Goal: Task Accomplishment & Management: Complete application form

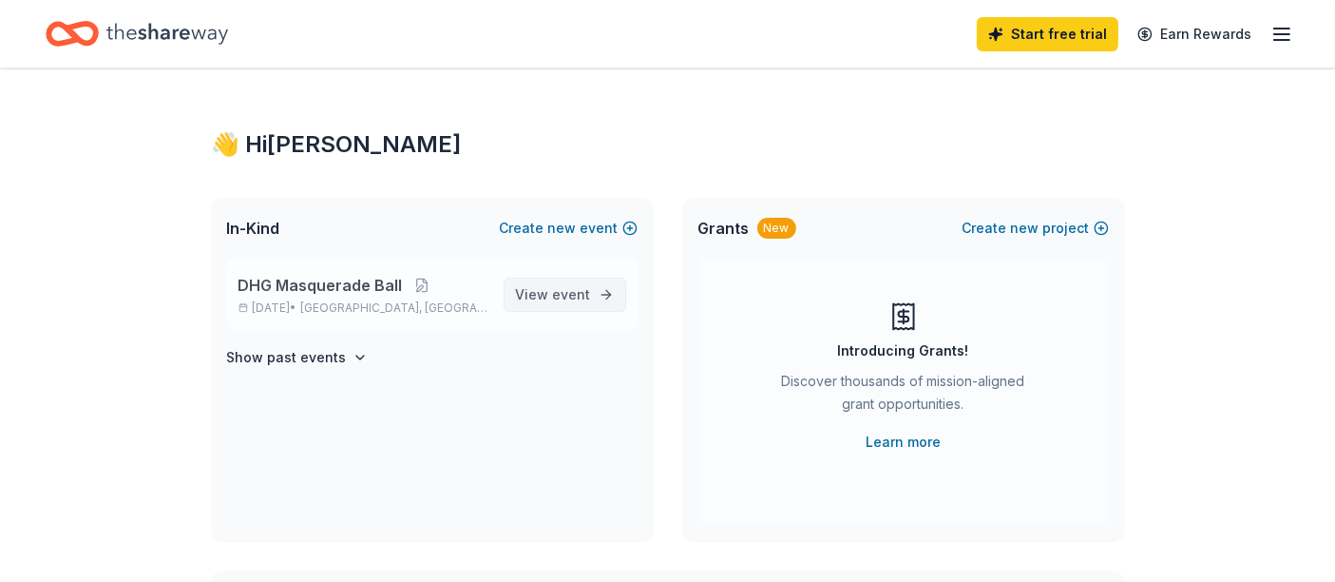
click at [541, 294] on span "View event" at bounding box center [553, 294] width 75 height 23
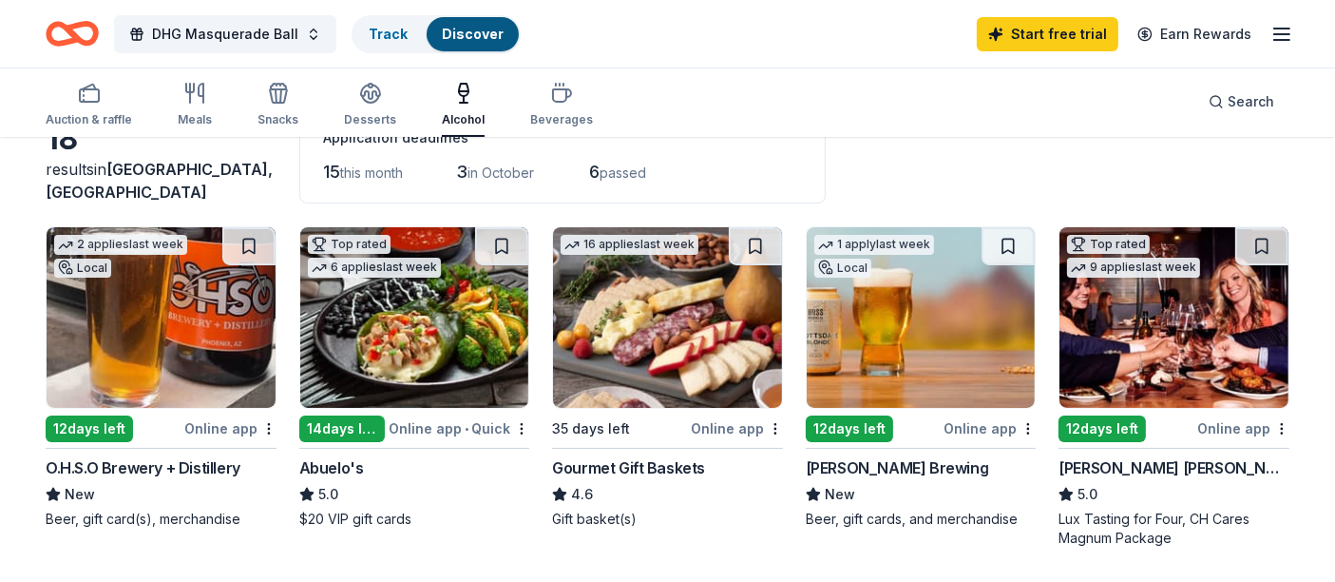
scroll to position [115, 0]
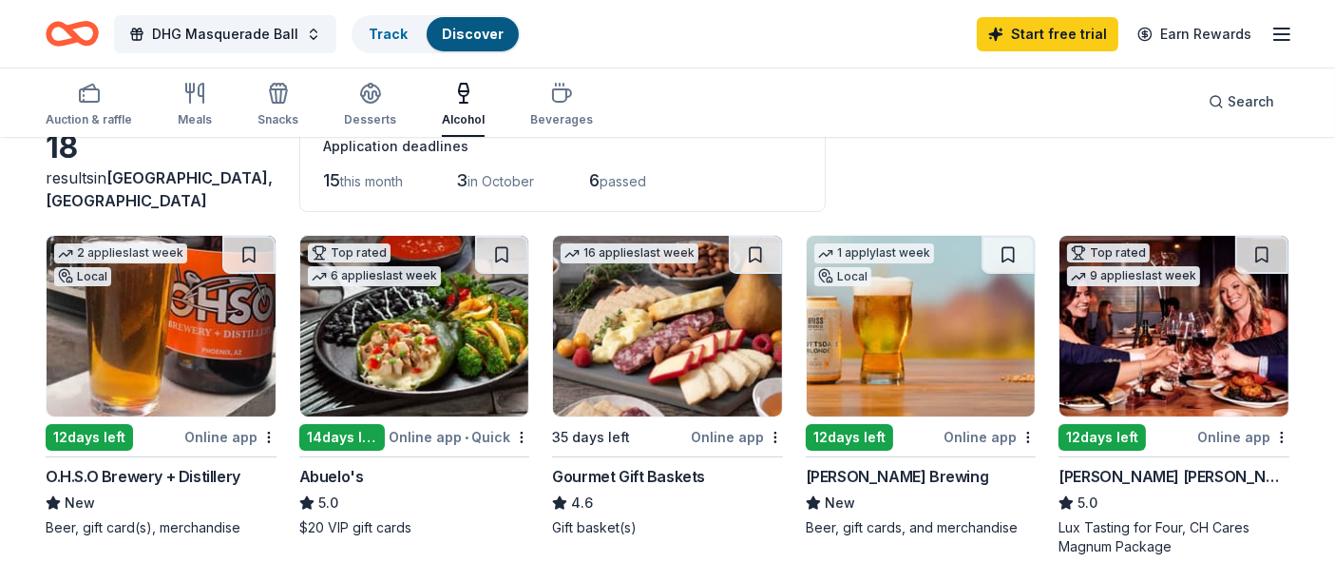
click at [146, 355] on img at bounding box center [161, 326] width 229 height 181
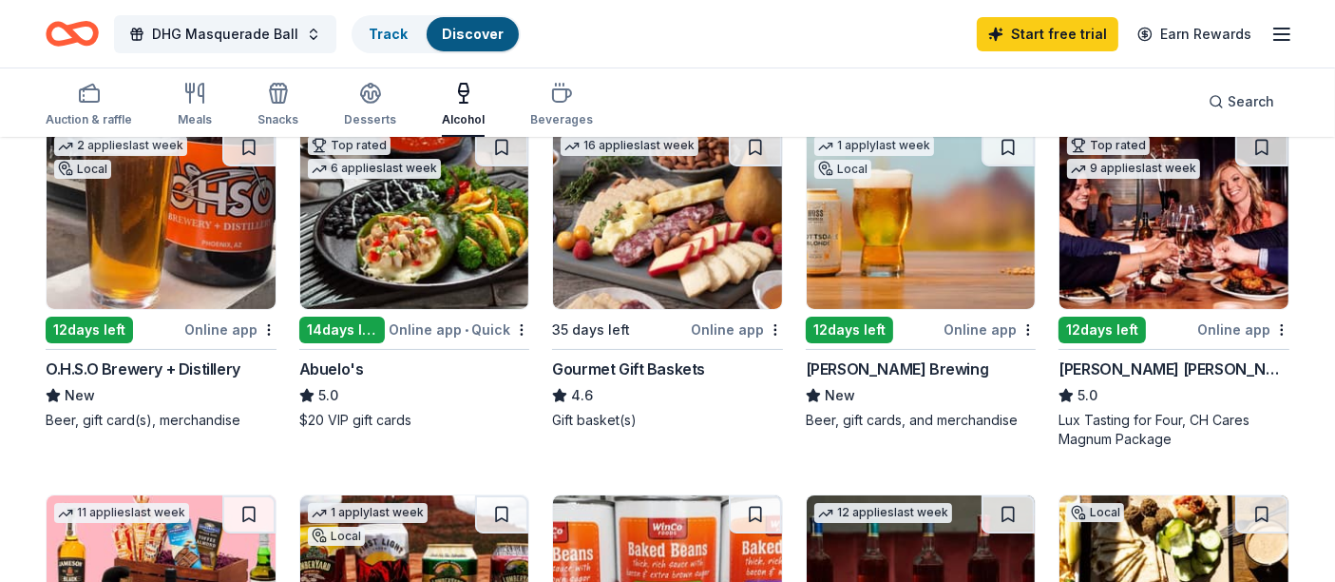
scroll to position [180, 0]
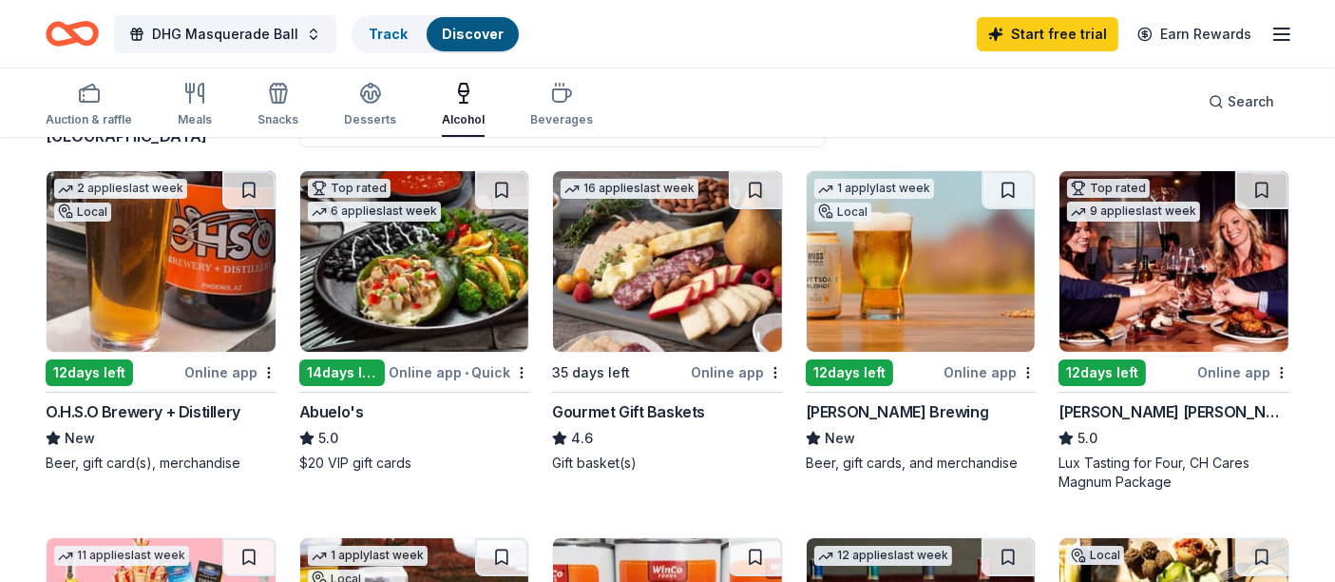
click at [350, 371] on div "14 days left" at bounding box center [342, 372] width 86 height 27
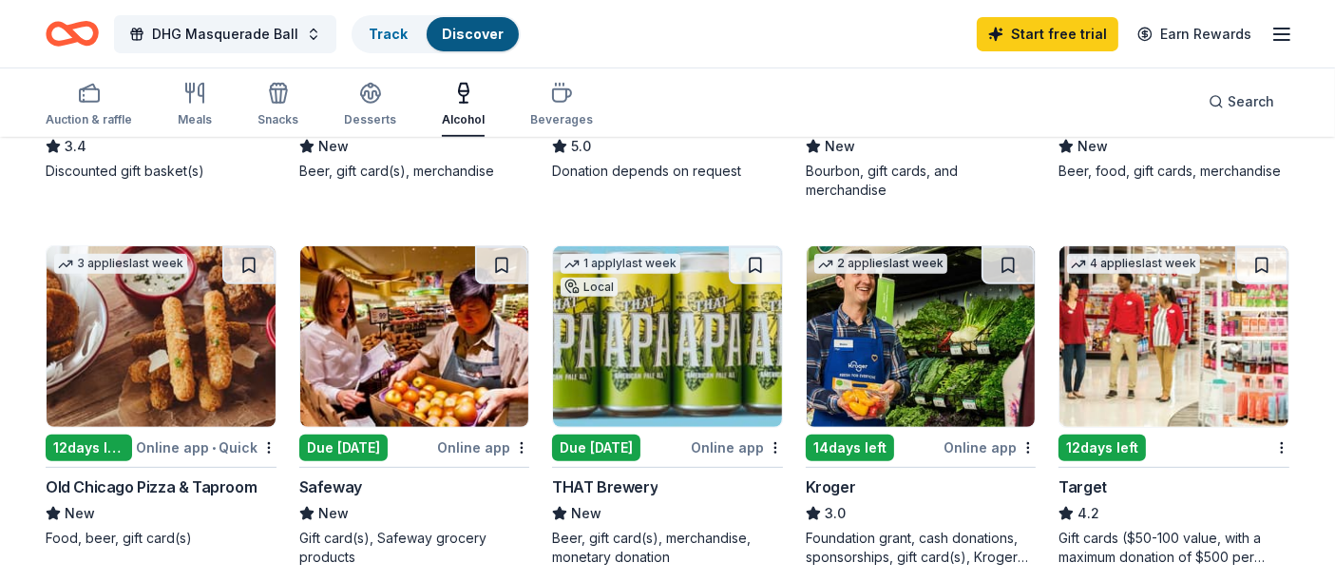
scroll to position [833, 0]
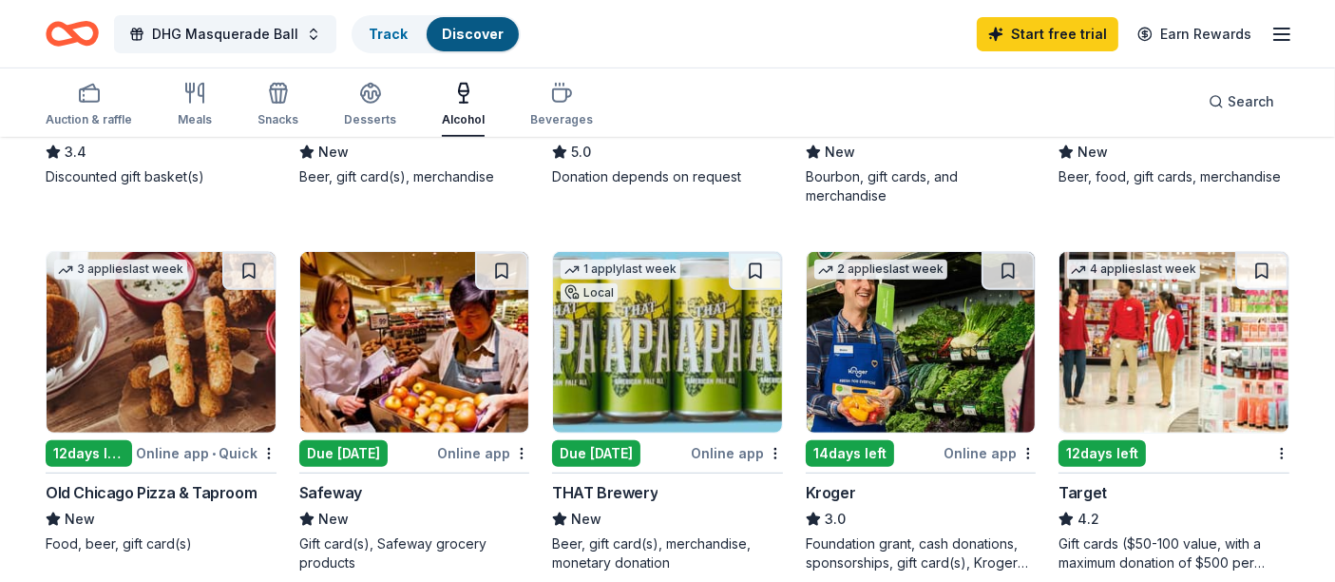
click at [135, 341] on img at bounding box center [161, 342] width 229 height 181
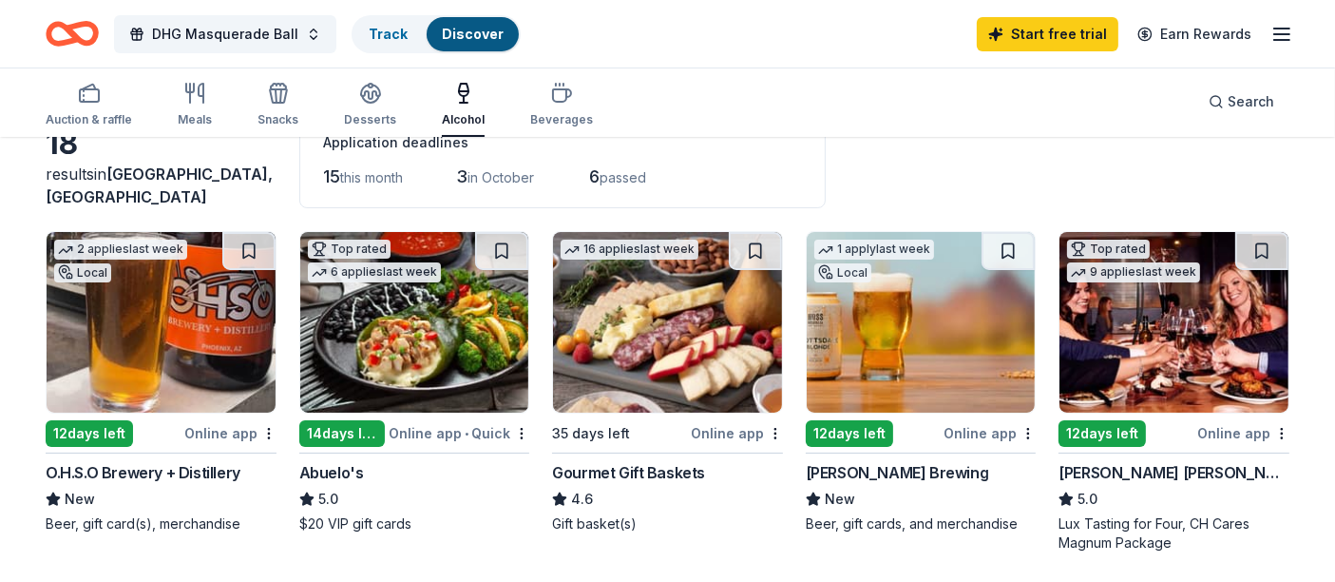
scroll to position [168, 0]
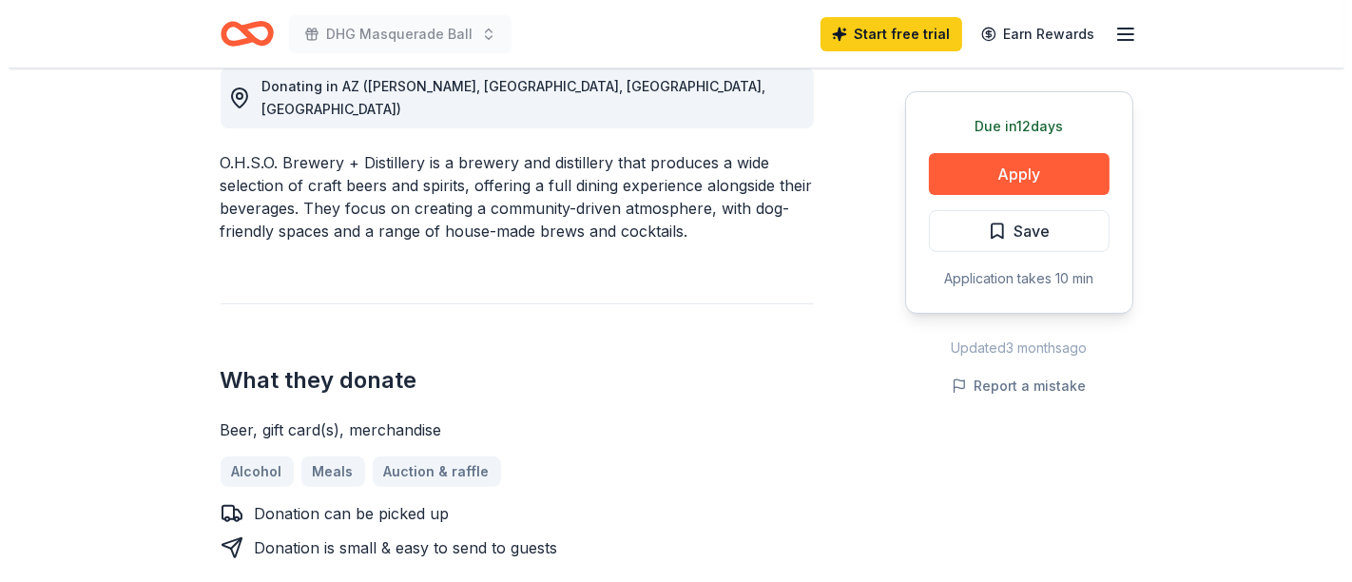
scroll to position [592, 0]
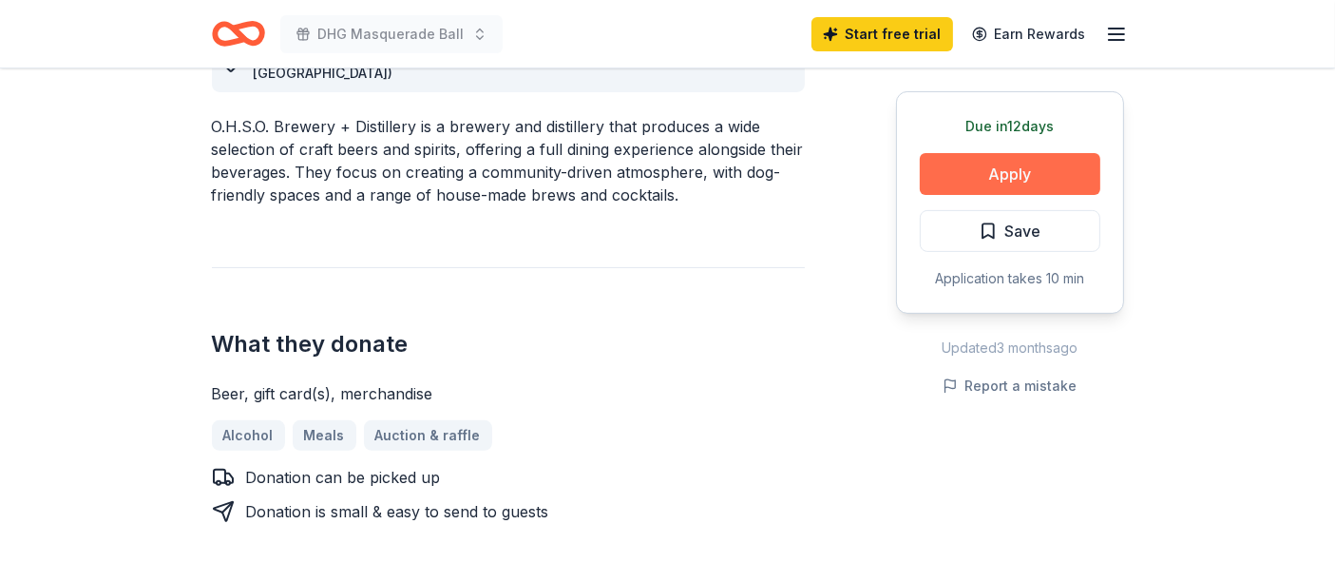
click at [1015, 181] on button "Apply" at bounding box center [1010, 174] width 181 height 42
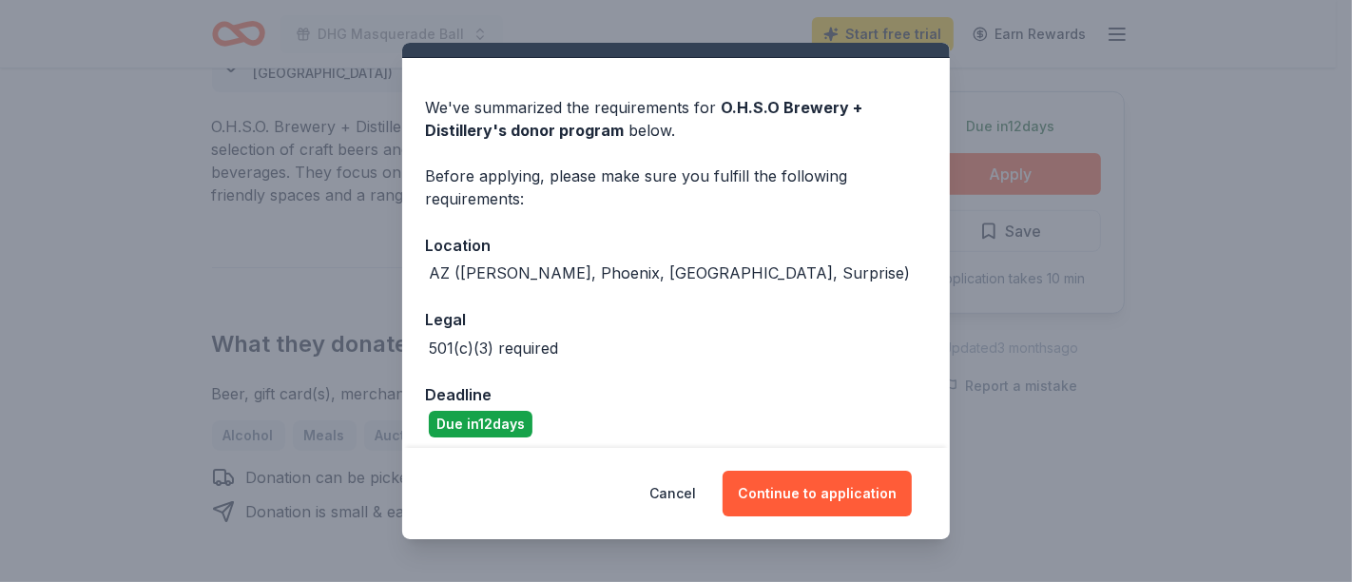
scroll to position [50, 0]
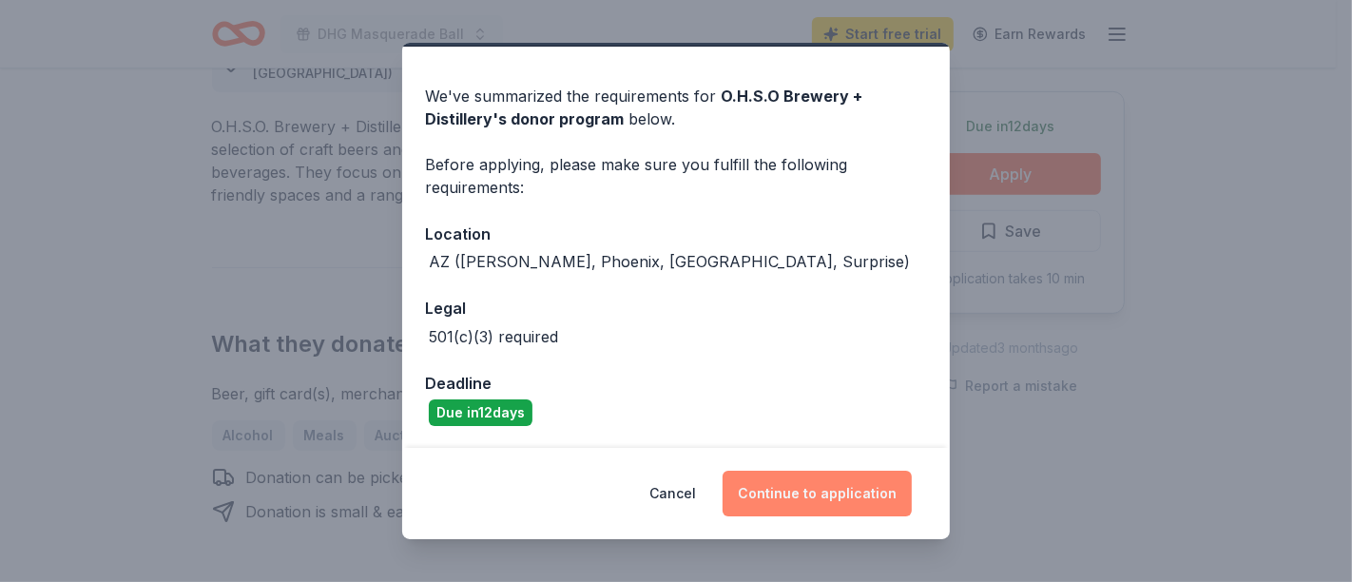
click at [812, 494] on button "Continue to application" at bounding box center [816, 493] width 189 height 46
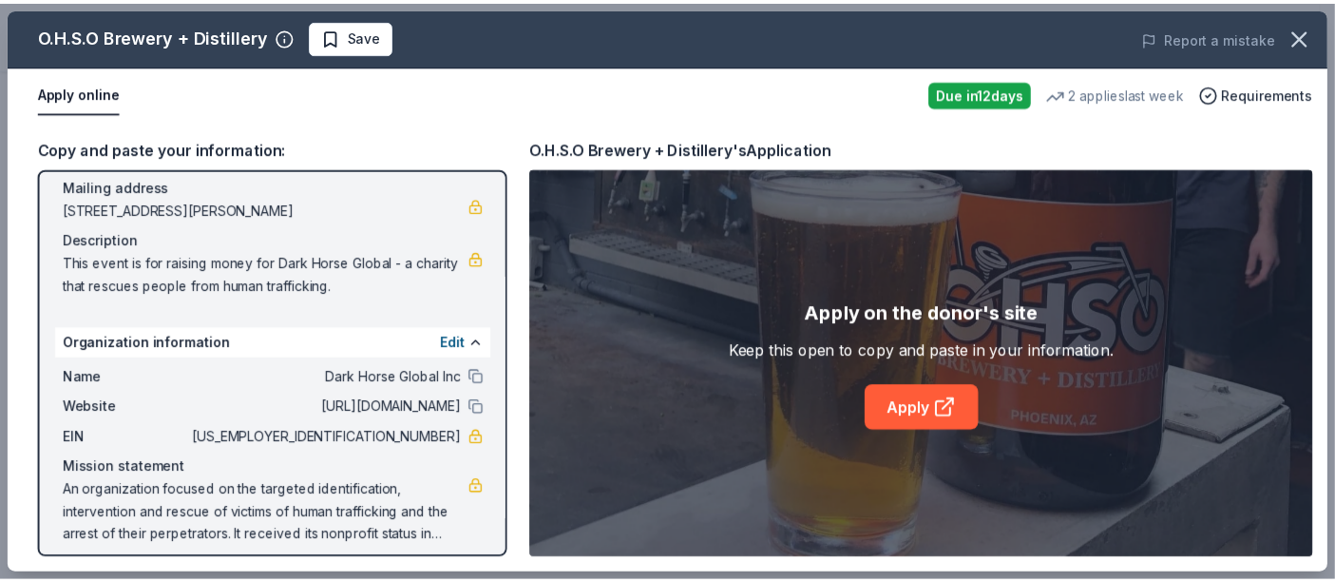
scroll to position [150, 0]
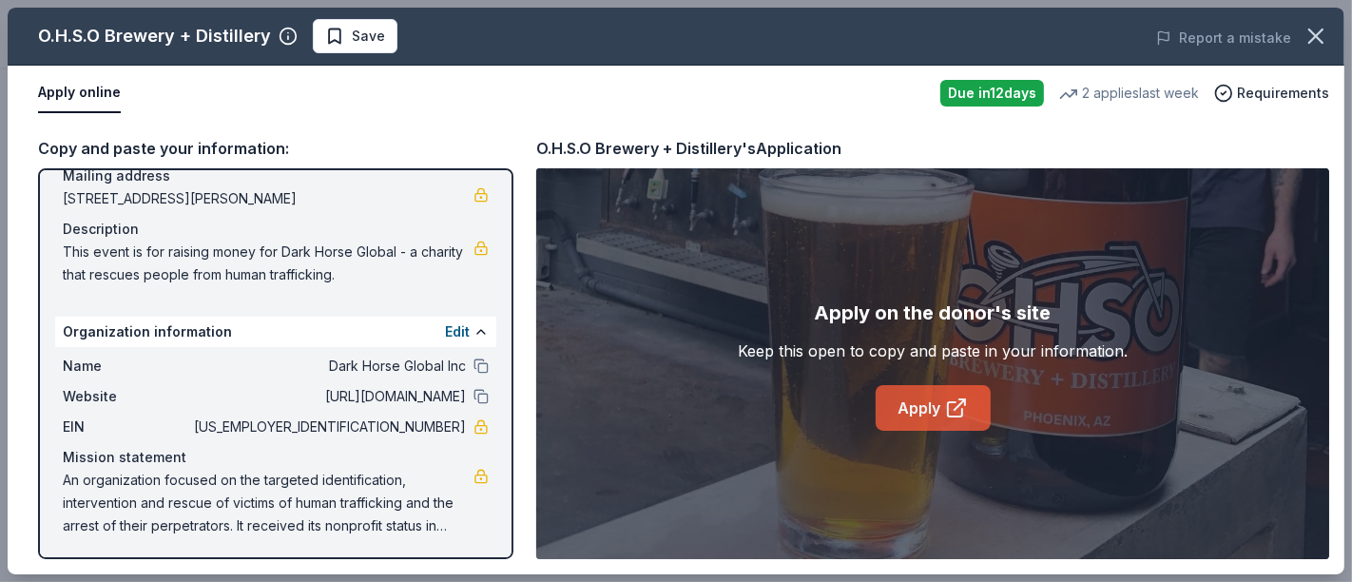
click at [948, 409] on icon at bounding box center [955, 409] width 14 height 14
drag, startPoint x: 1351, startPoint y: 148, endPoint x: 1335, endPoint y: 281, distance: 133.9
click at [1334, 276] on div "O.H.S.O Brewery + Distillery Save Report a mistake Apply online Due in 12 days …" at bounding box center [676, 291] width 1352 height 582
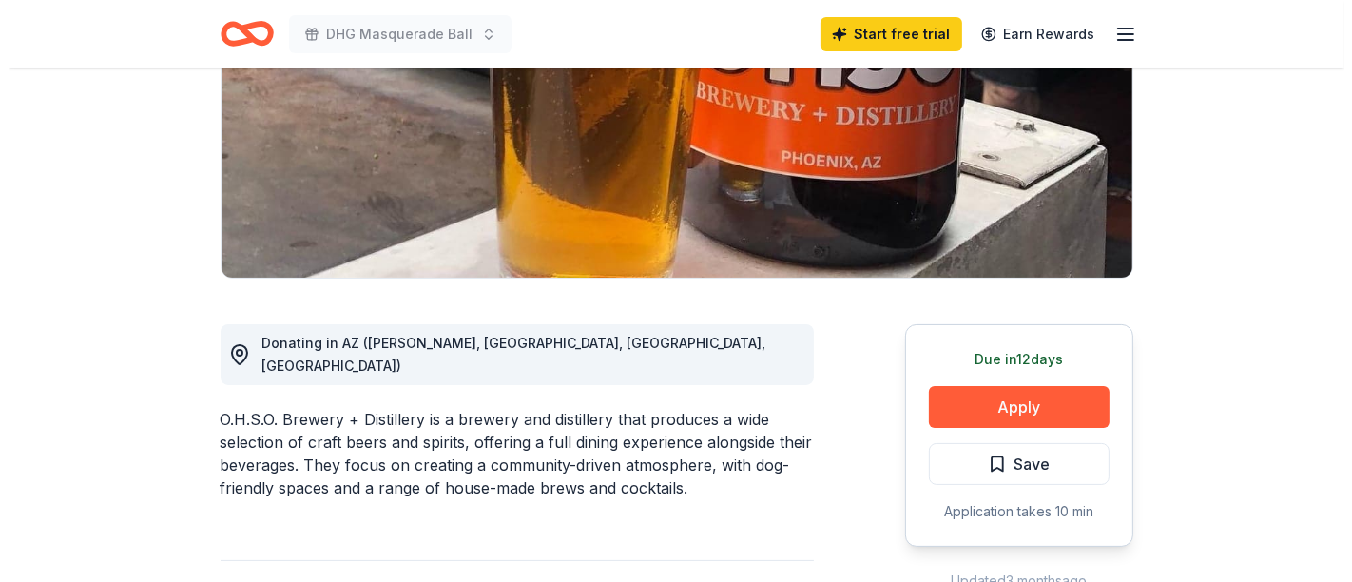
scroll to position [306, 0]
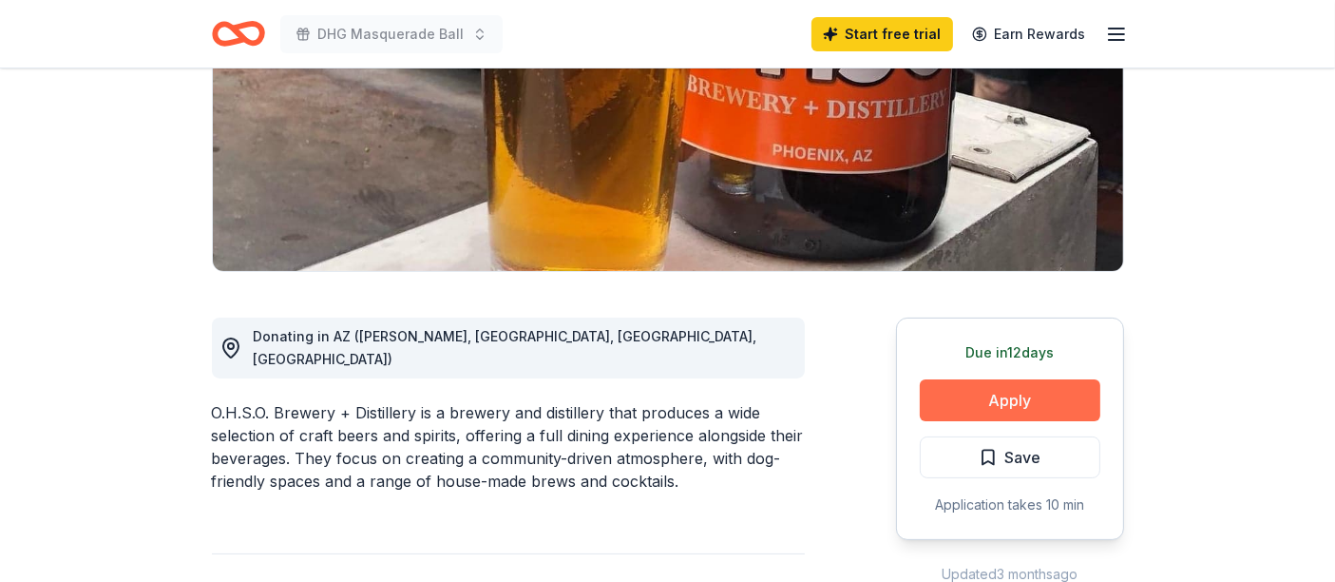
click at [990, 397] on button "Apply" at bounding box center [1010, 400] width 181 height 42
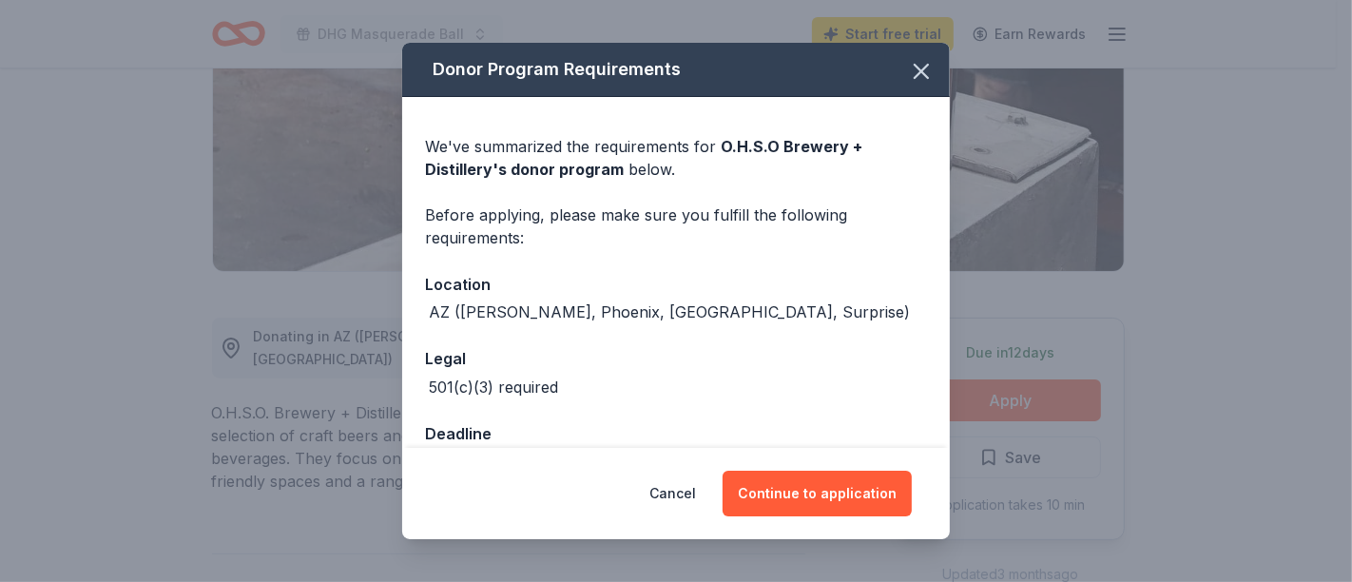
scroll to position [50, 0]
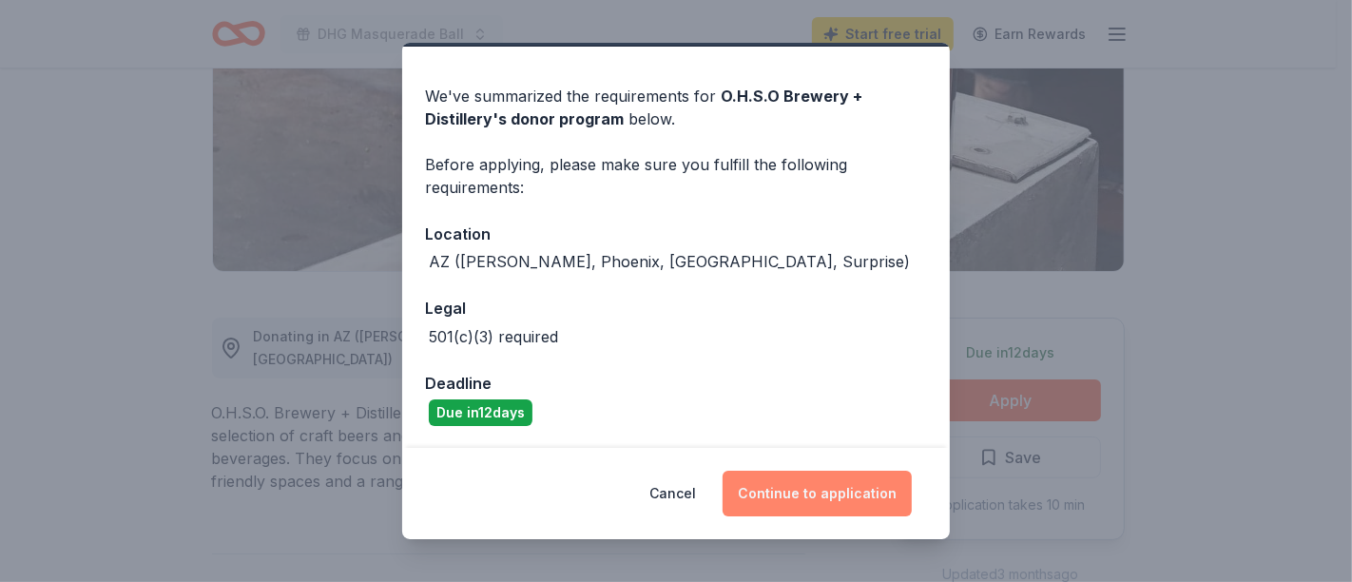
click at [813, 488] on button "Continue to application" at bounding box center [816, 493] width 189 height 46
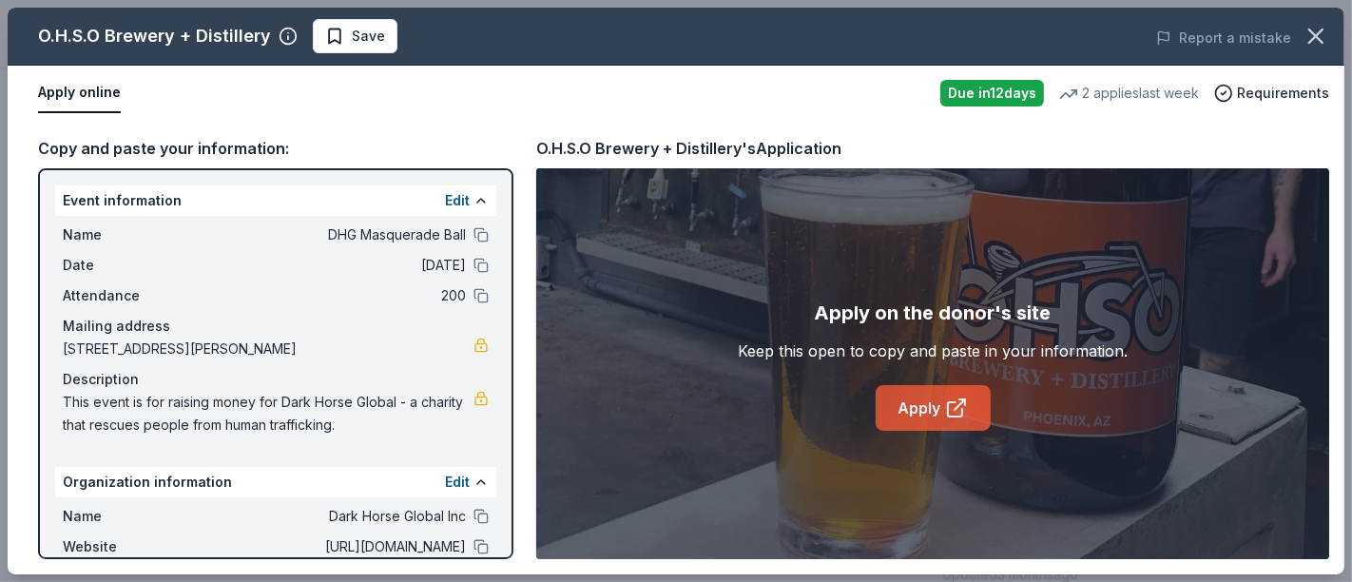
click at [904, 399] on link "Apply" at bounding box center [932, 408] width 115 height 46
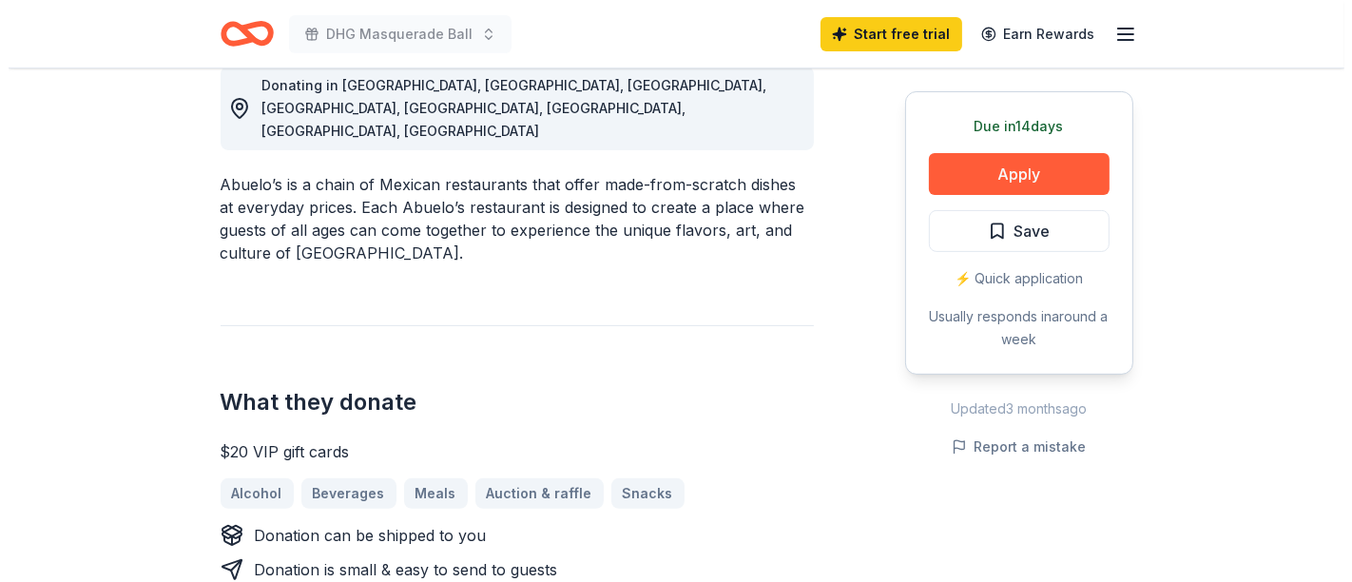
scroll to position [577, 0]
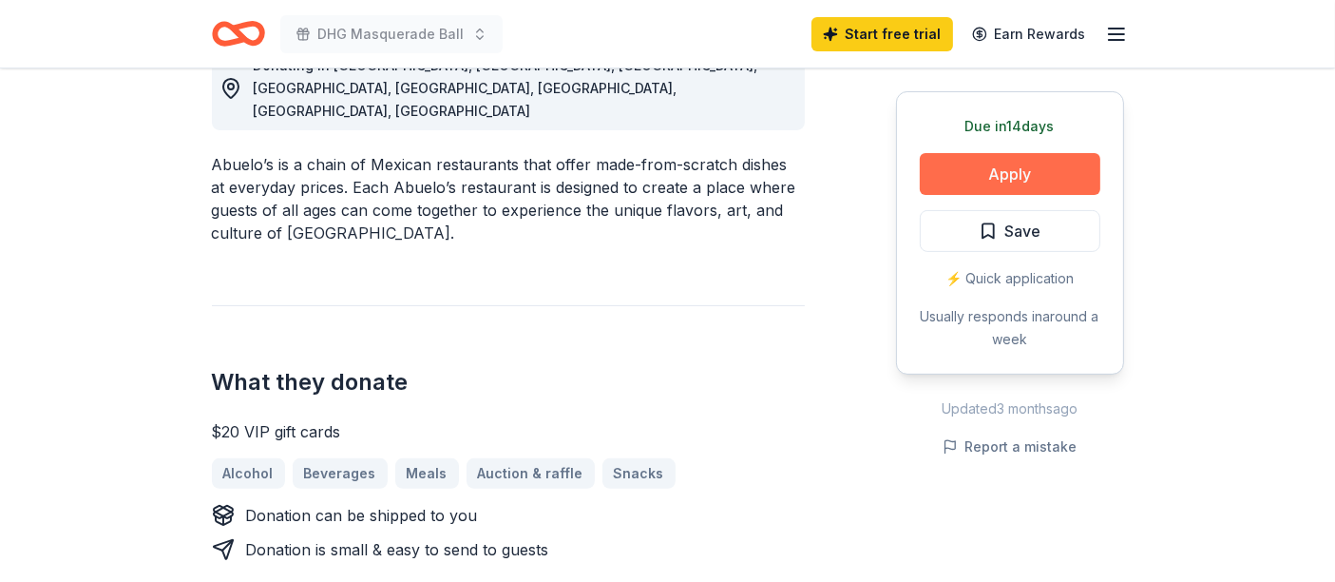
click at [1007, 177] on button "Apply" at bounding box center [1010, 174] width 181 height 42
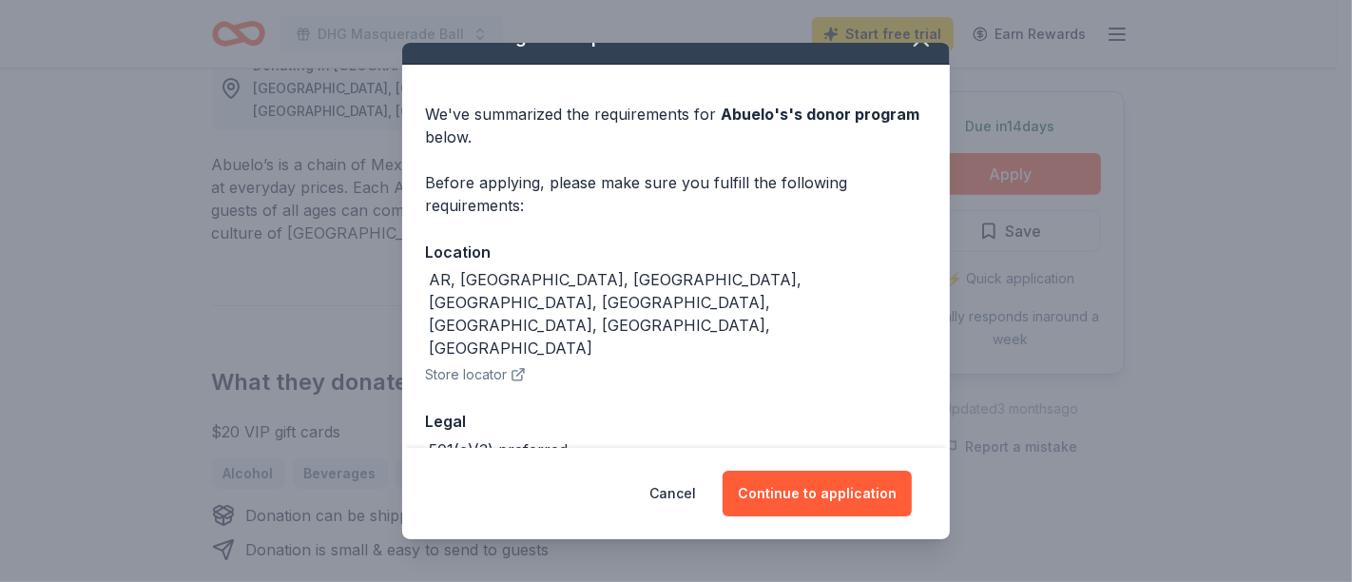
scroll to position [76, 0]
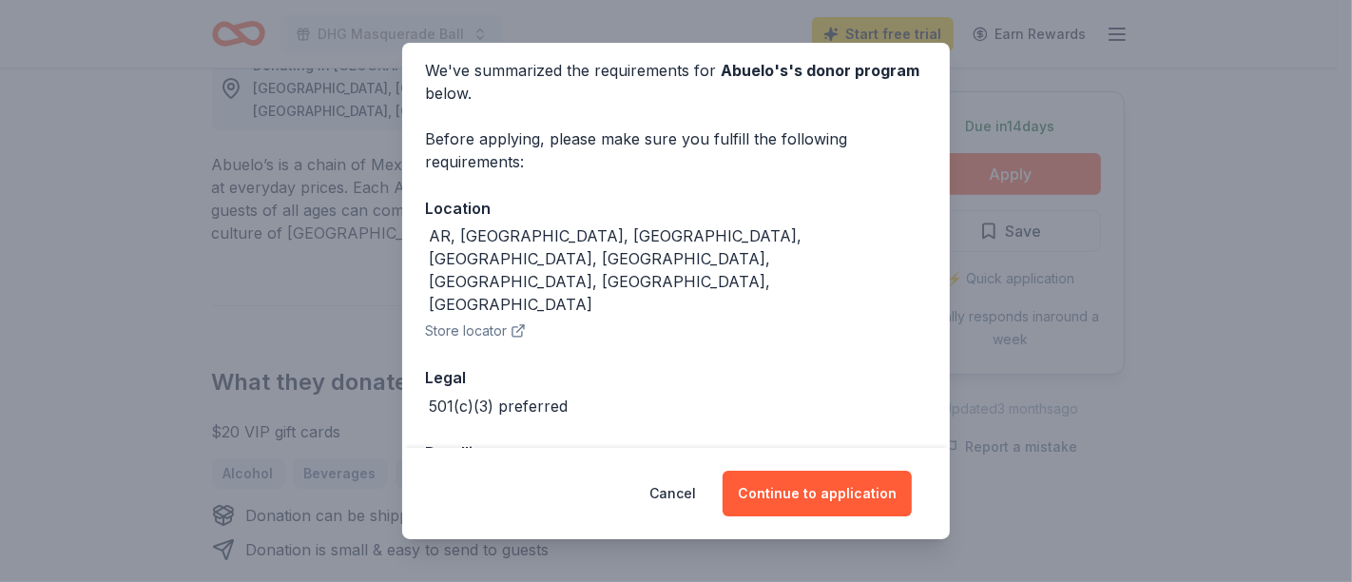
click at [481, 319] on button "Store locator" at bounding box center [475, 330] width 101 height 23
click at [809, 495] on button "Continue to application" at bounding box center [816, 493] width 189 height 46
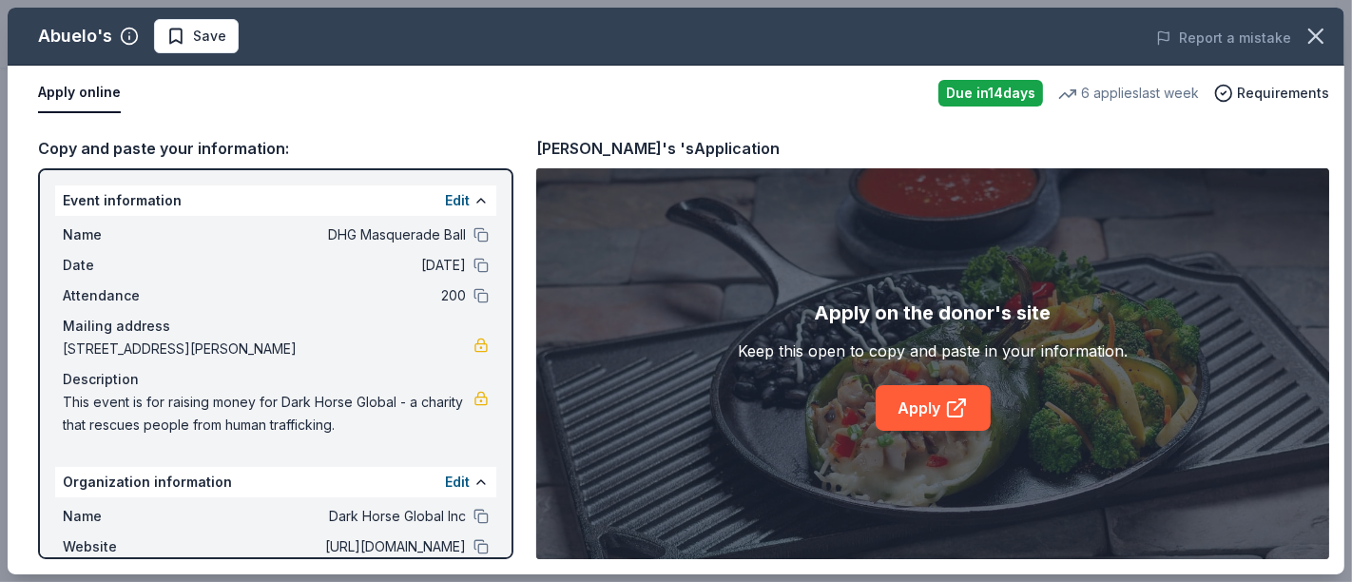
drag, startPoint x: 1351, startPoint y: 150, endPoint x: 1351, endPoint y: 308, distance: 157.8
click at [1334, 308] on div "Abuelo's Save Report a mistake Apply online Due [DATE] 6 applies last week Requ…" at bounding box center [676, 291] width 1352 height 582
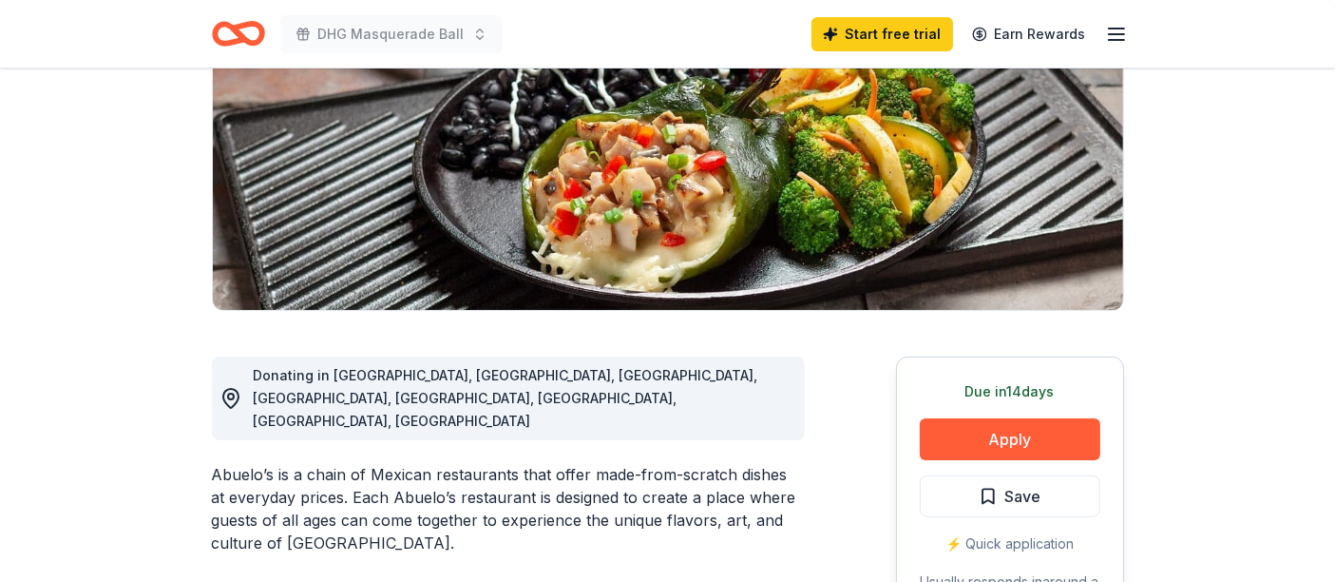
scroll to position [0, 0]
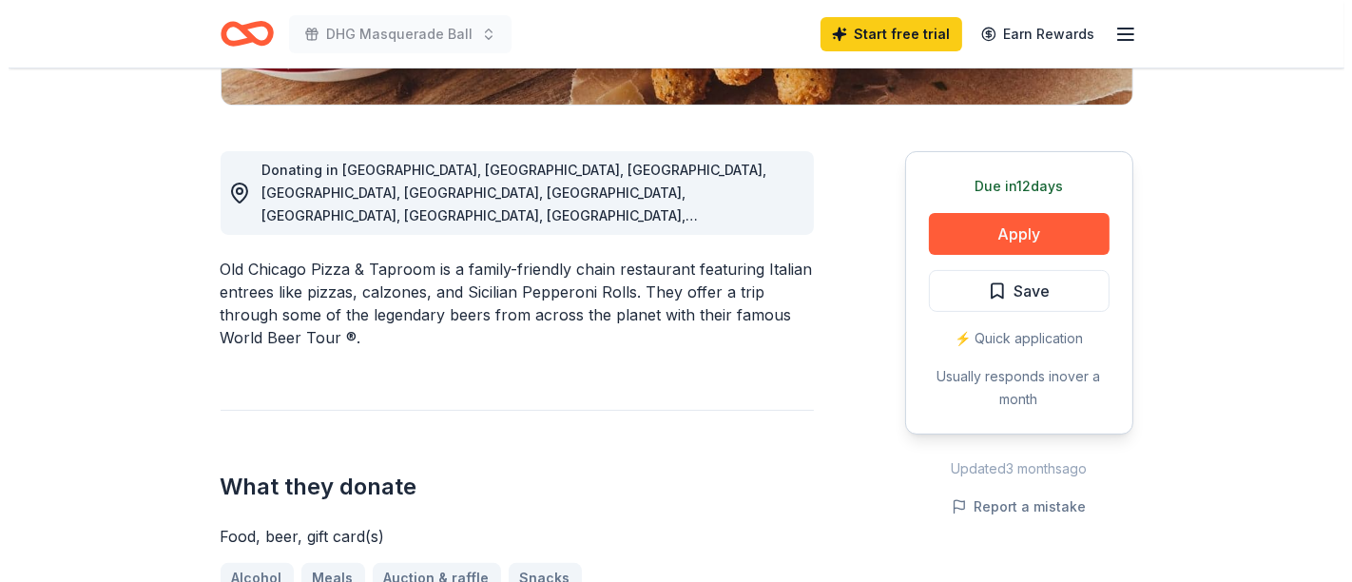
scroll to position [439, 0]
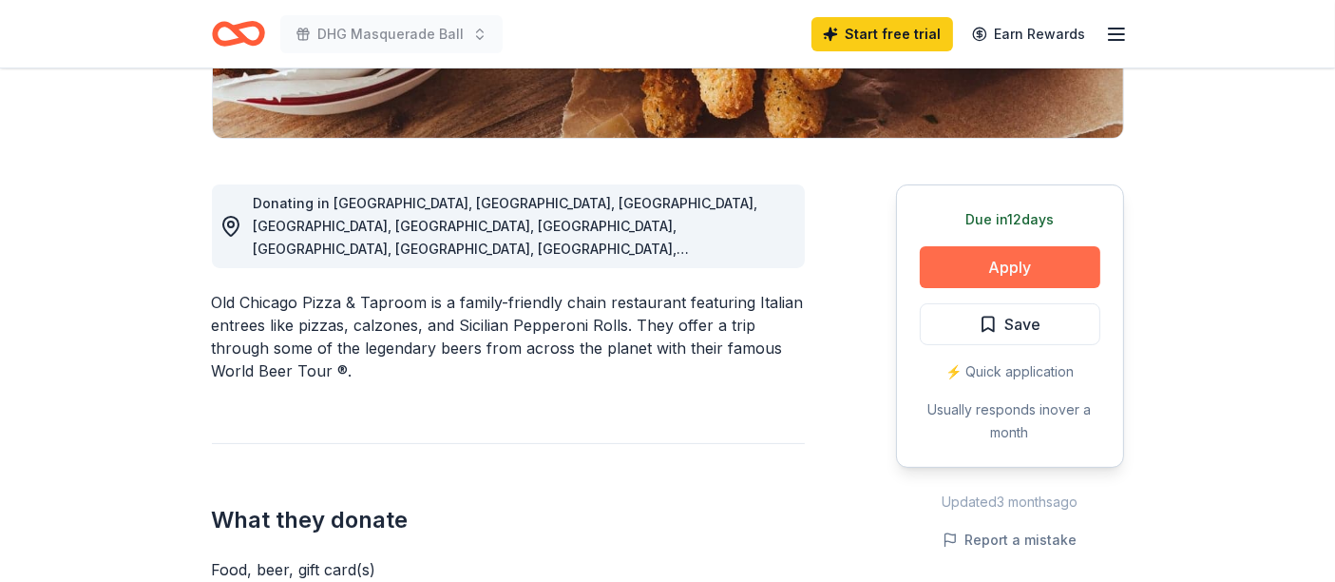
click at [998, 260] on button "Apply" at bounding box center [1010, 267] width 181 height 42
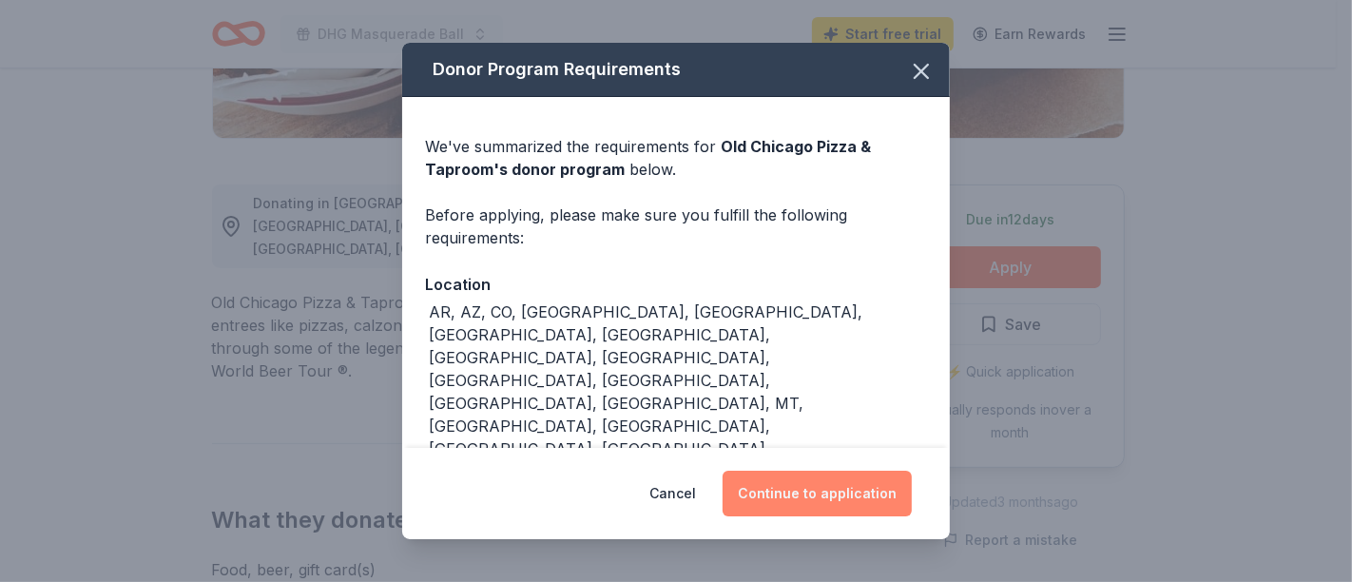
click at [804, 492] on button "Continue to application" at bounding box center [816, 493] width 189 height 46
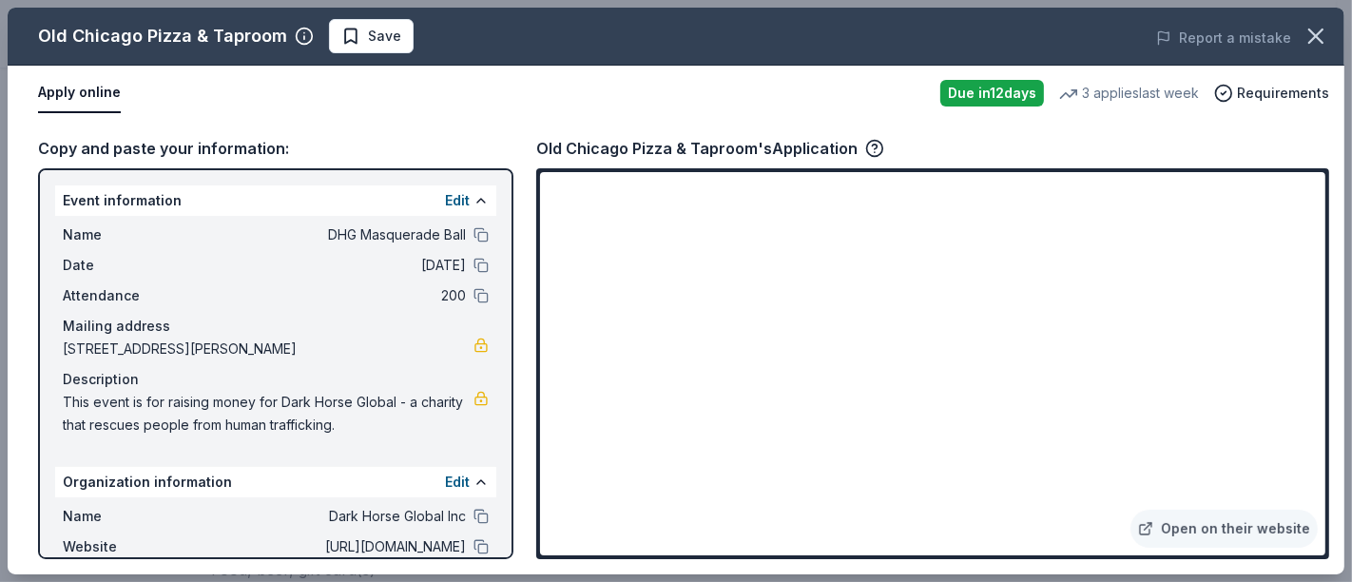
drag, startPoint x: 1331, startPoint y: 322, endPoint x: 1332, endPoint y: 347, distance: 24.7
click at [1332, 347] on div "Copy and paste your information: Event information Edit Name DHG Masquerade Bal…" at bounding box center [676, 347] width 1336 height 453
click at [867, 148] on icon "button" at bounding box center [874, 148] width 19 height 19
drag, startPoint x: 1327, startPoint y: 344, endPoint x: 1327, endPoint y: 367, distance: 22.8
click at [1327, 367] on div "Open on their website" at bounding box center [932, 363] width 793 height 391
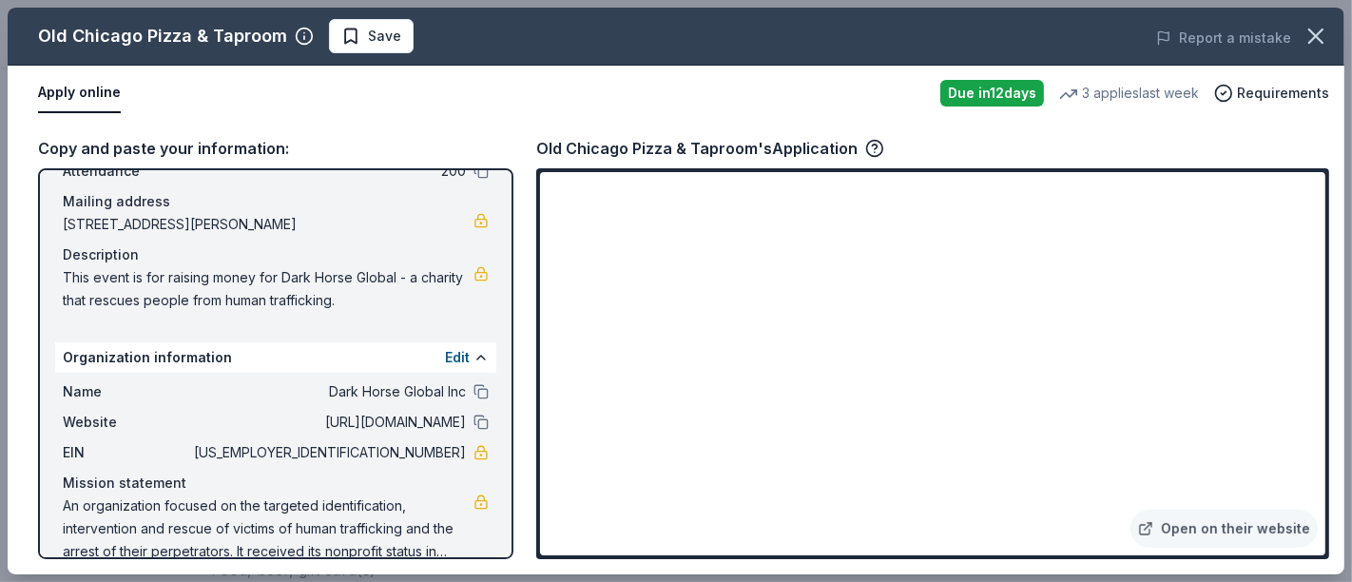
scroll to position [150, 0]
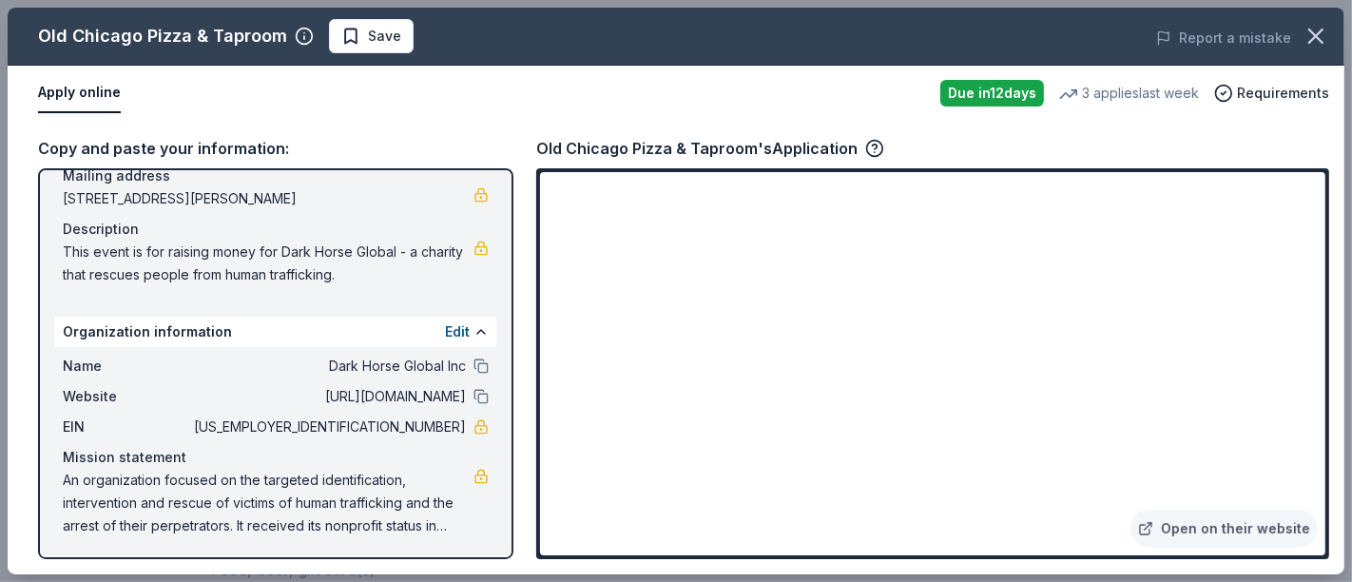
click at [320, 477] on span "An organization focused on the targeted identification, intervention and rescue…" at bounding box center [268, 503] width 411 height 68
drag, startPoint x: 58, startPoint y: 476, endPoint x: 350, endPoint y: 540, distance: 298.7
click at [350, 546] on div "Event information Edit Name DHG Masquerade Ball Date 10/25/25 Attendance 200 Ma…" at bounding box center [275, 363] width 475 height 391
click at [473, 396] on button at bounding box center [480, 396] width 15 height 15
